Goal: Transaction & Acquisition: Purchase product/service

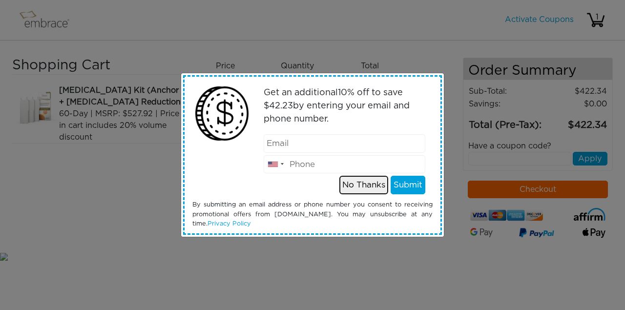
click at [367, 186] on button "No Thanks" at bounding box center [363, 185] width 49 height 19
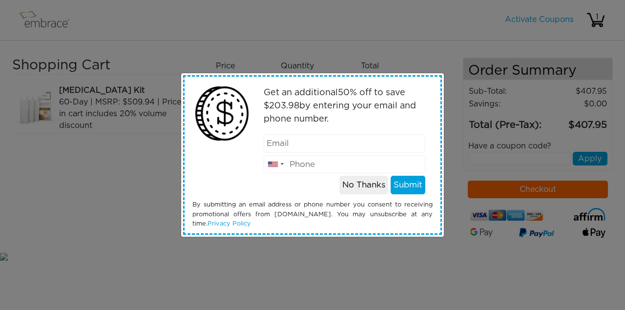
click at [296, 256] on div "Get an additional 50 % off to save $ 203.98 by entering your email and phone nu…" at bounding box center [312, 155] width 625 height 310
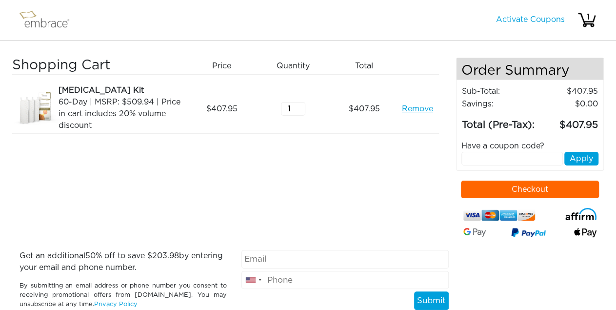
click at [475, 197] on button "Checkout" at bounding box center [530, 190] width 138 height 18
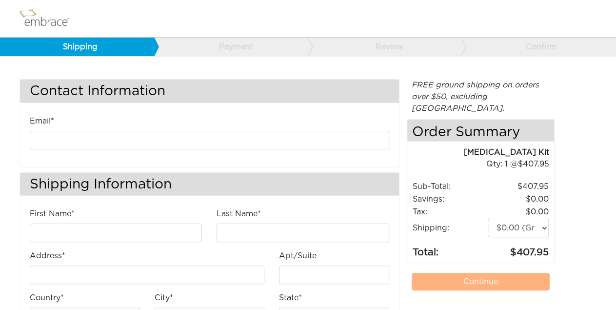
scroll to position [86, 0]
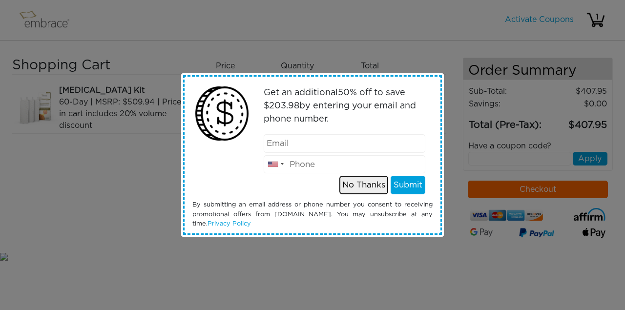
click at [354, 187] on button "No Thanks" at bounding box center [363, 185] width 49 height 19
